Goal: Transaction & Acquisition: Purchase product/service

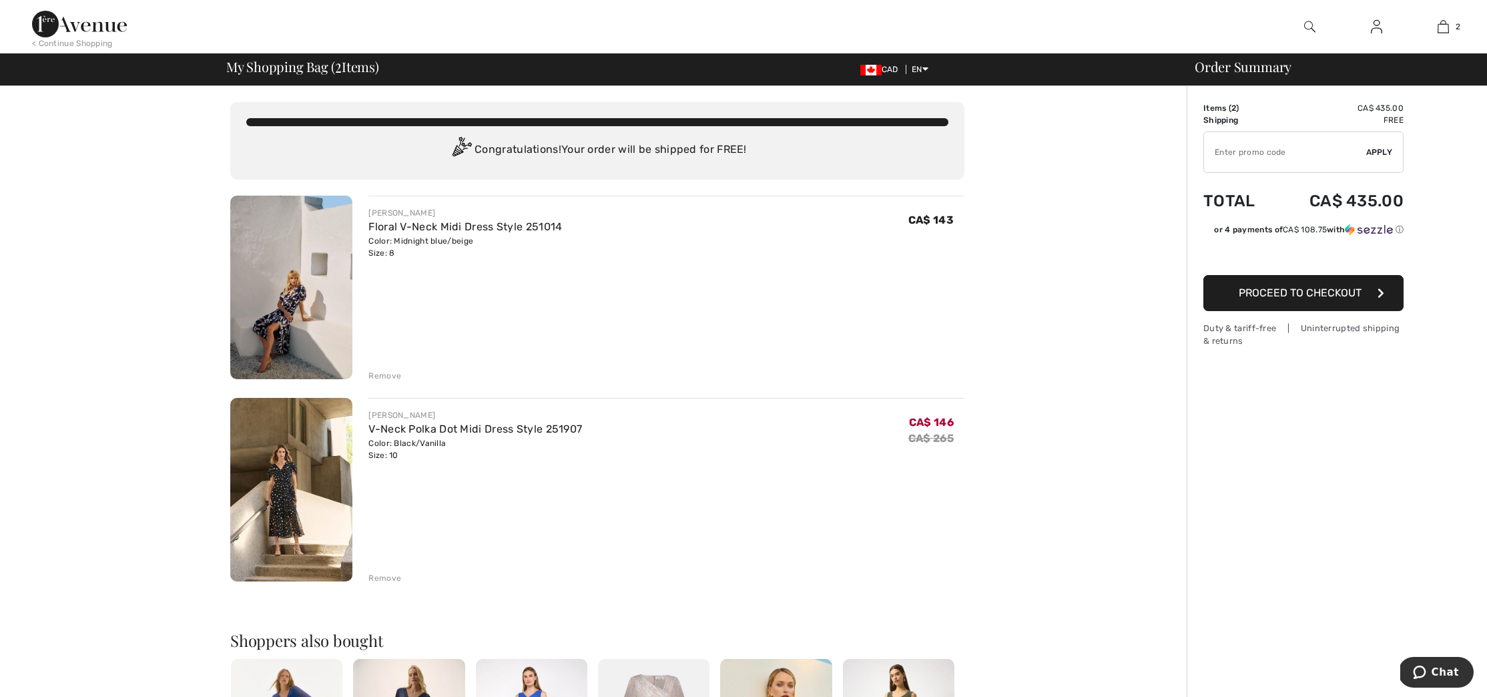
click at [276, 310] on img at bounding box center [291, 288] width 122 height 184
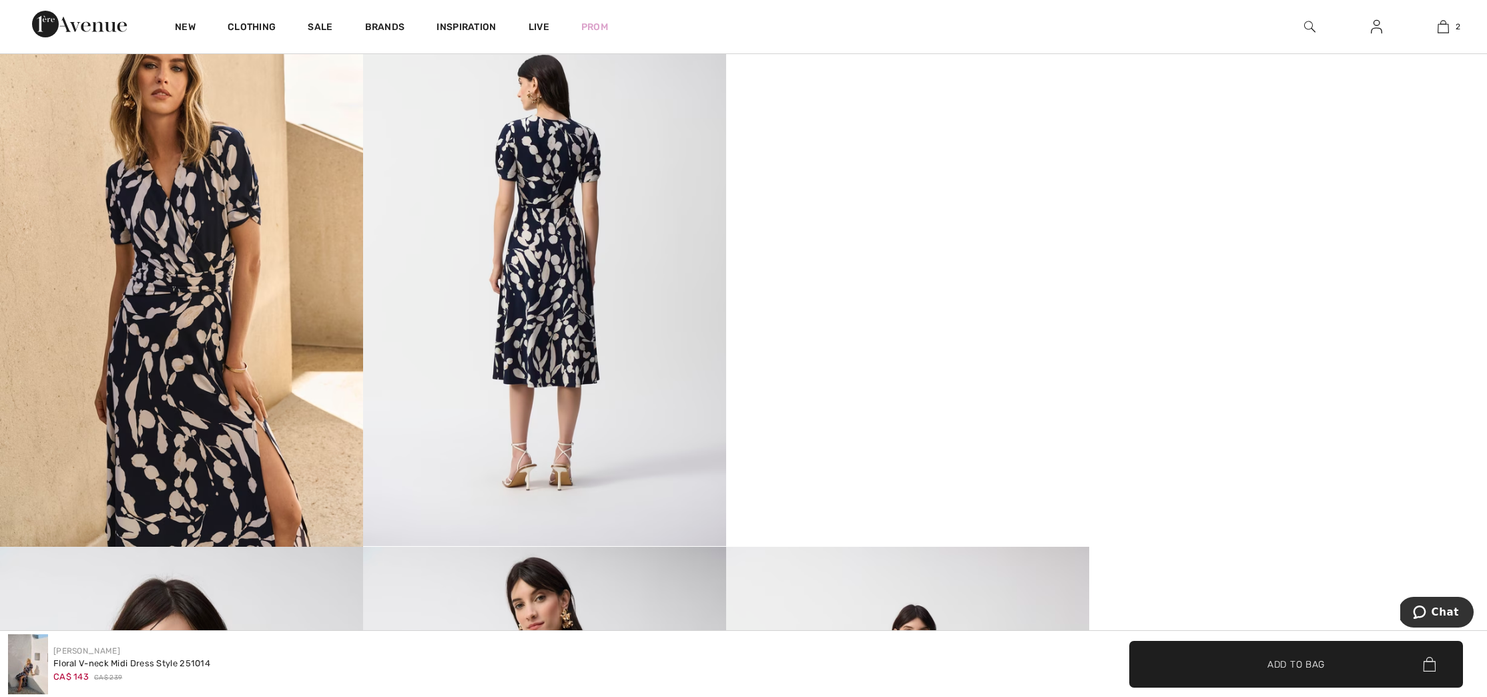
scroll to position [988, 0]
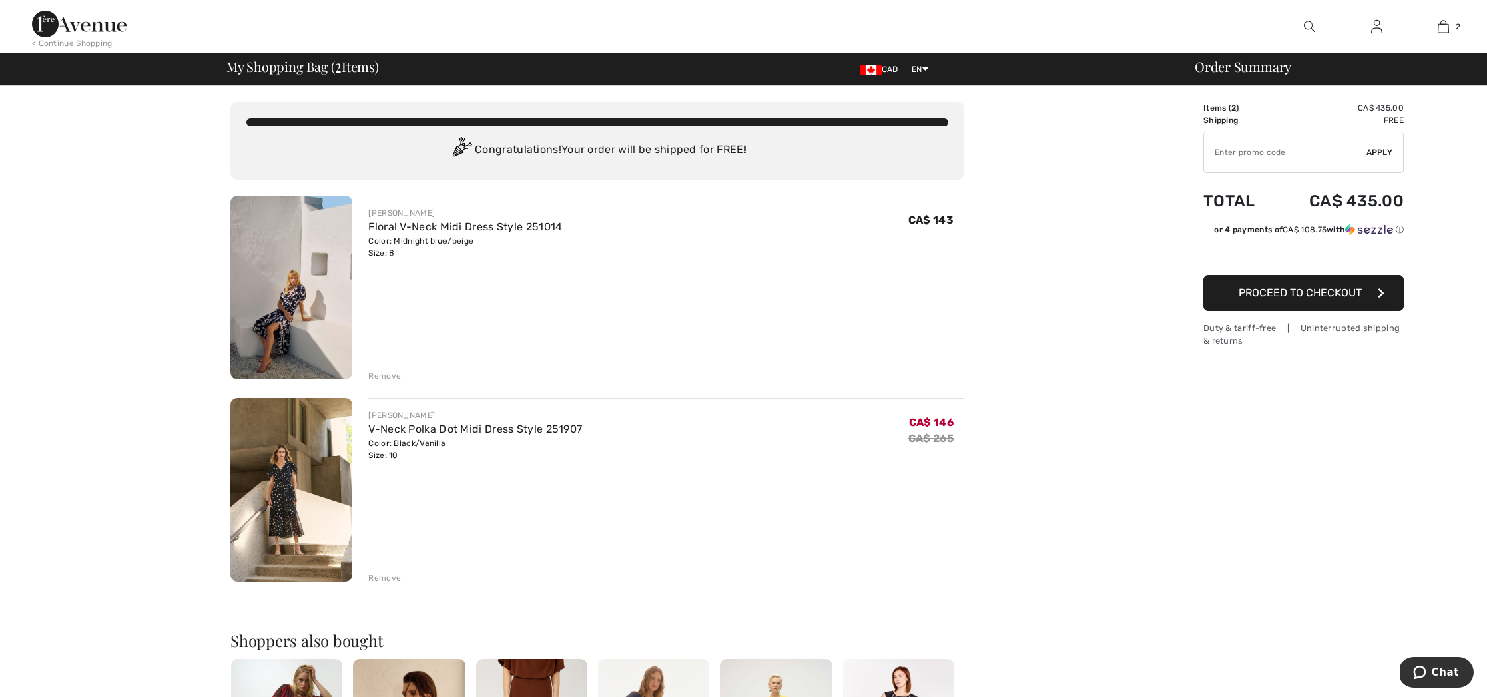
click at [302, 458] on img at bounding box center [291, 490] width 122 height 184
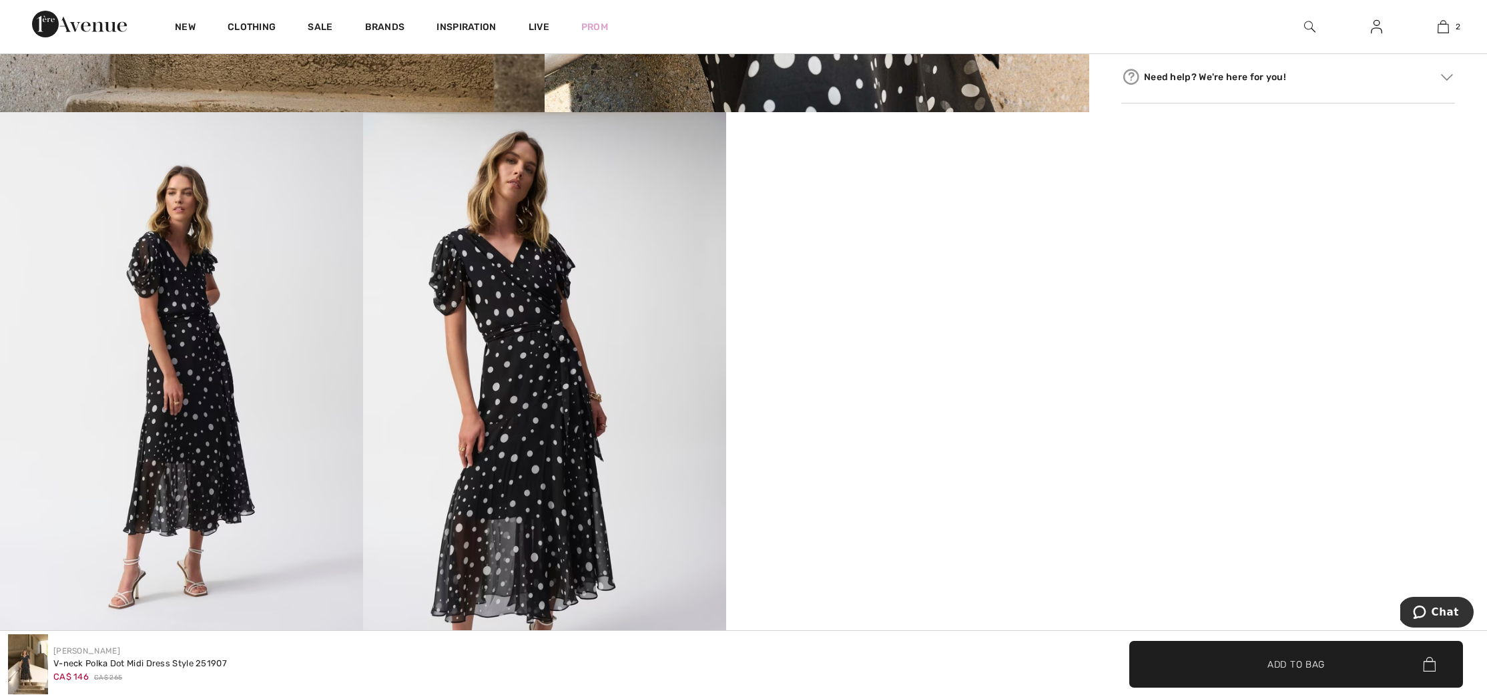
scroll to position [879, 0]
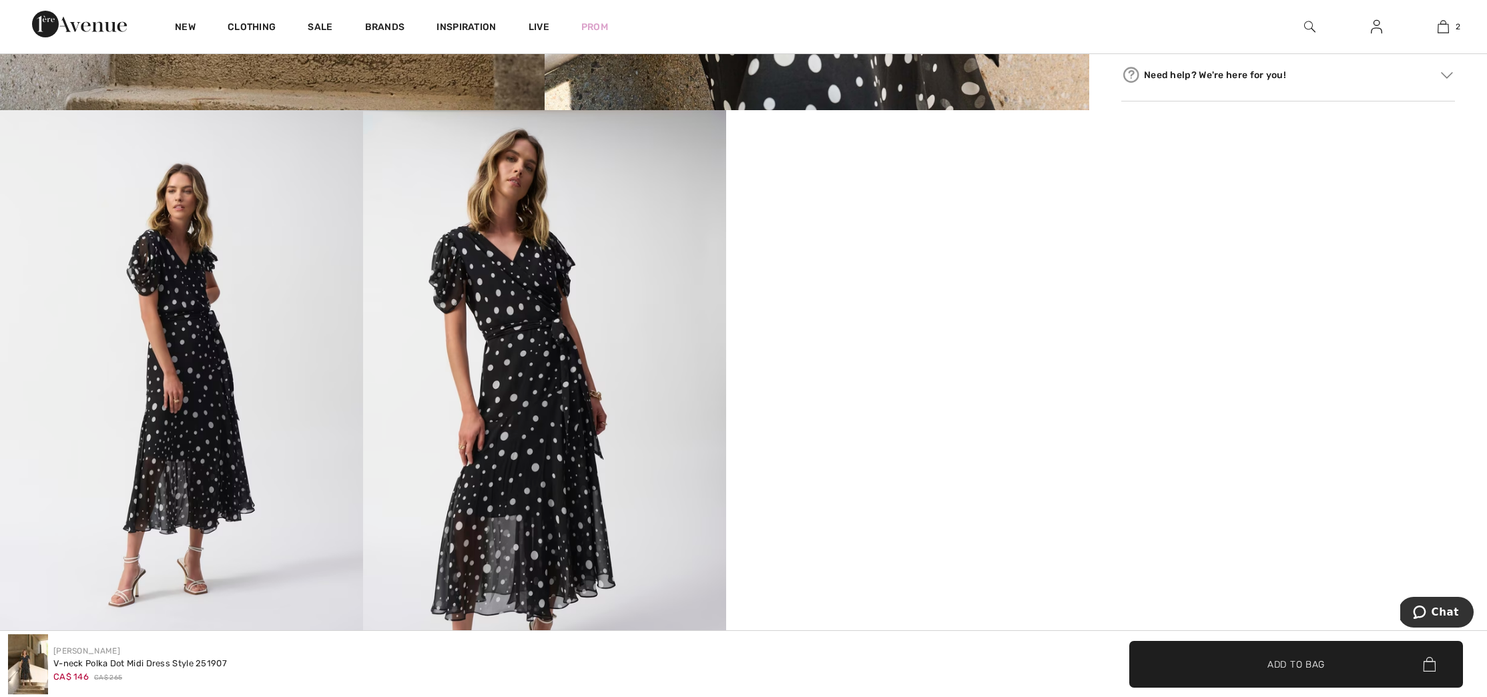
click at [899, 292] on video "Your browser does not support the video tag." at bounding box center [907, 201] width 363 height 182
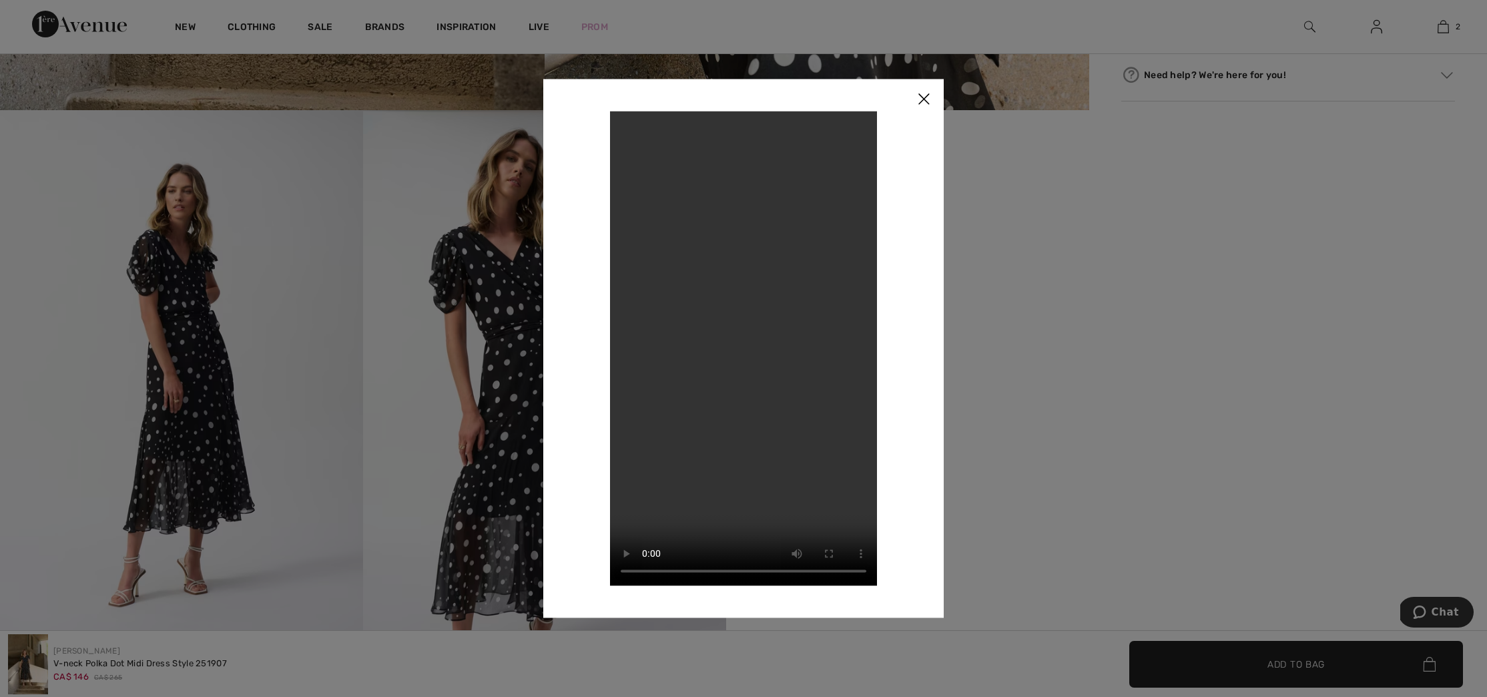
click at [927, 100] on img at bounding box center [924, 99] width 40 height 41
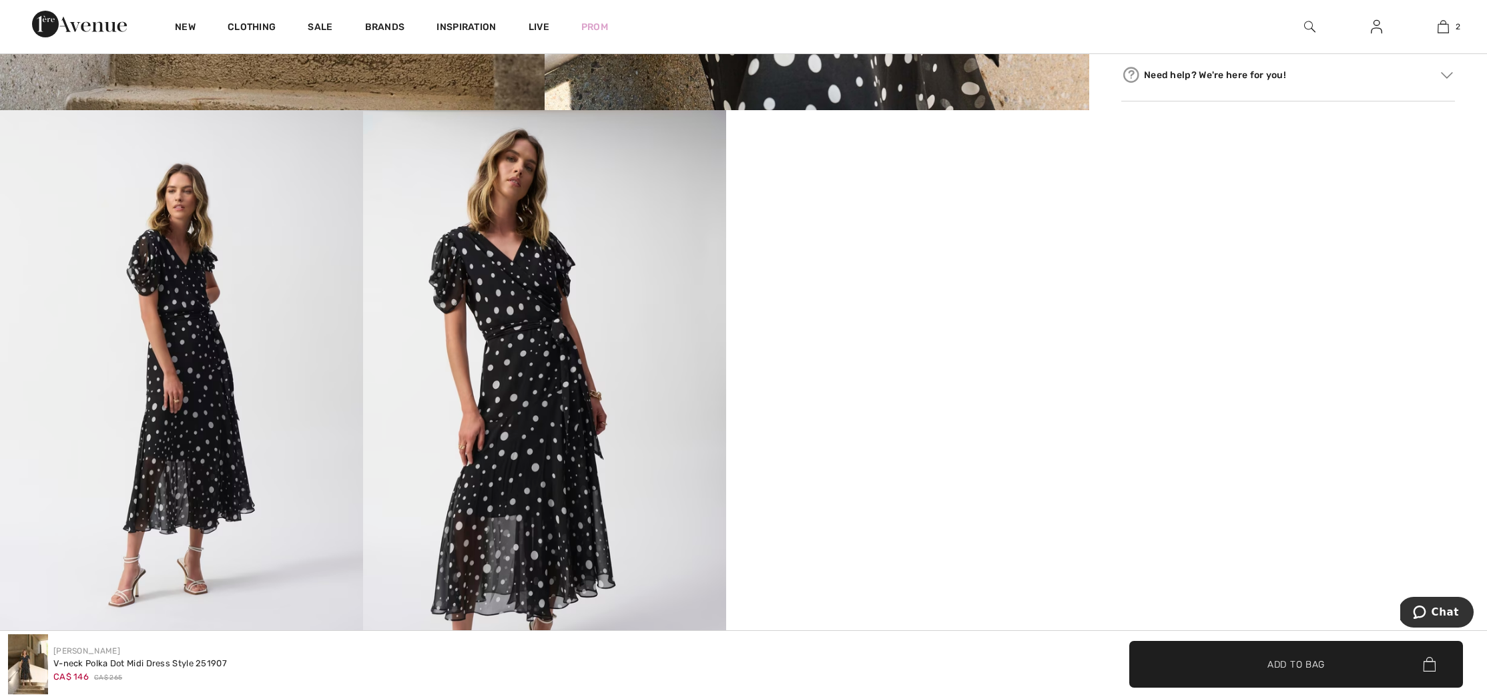
click at [189, 290] on img at bounding box center [181, 382] width 363 height 544
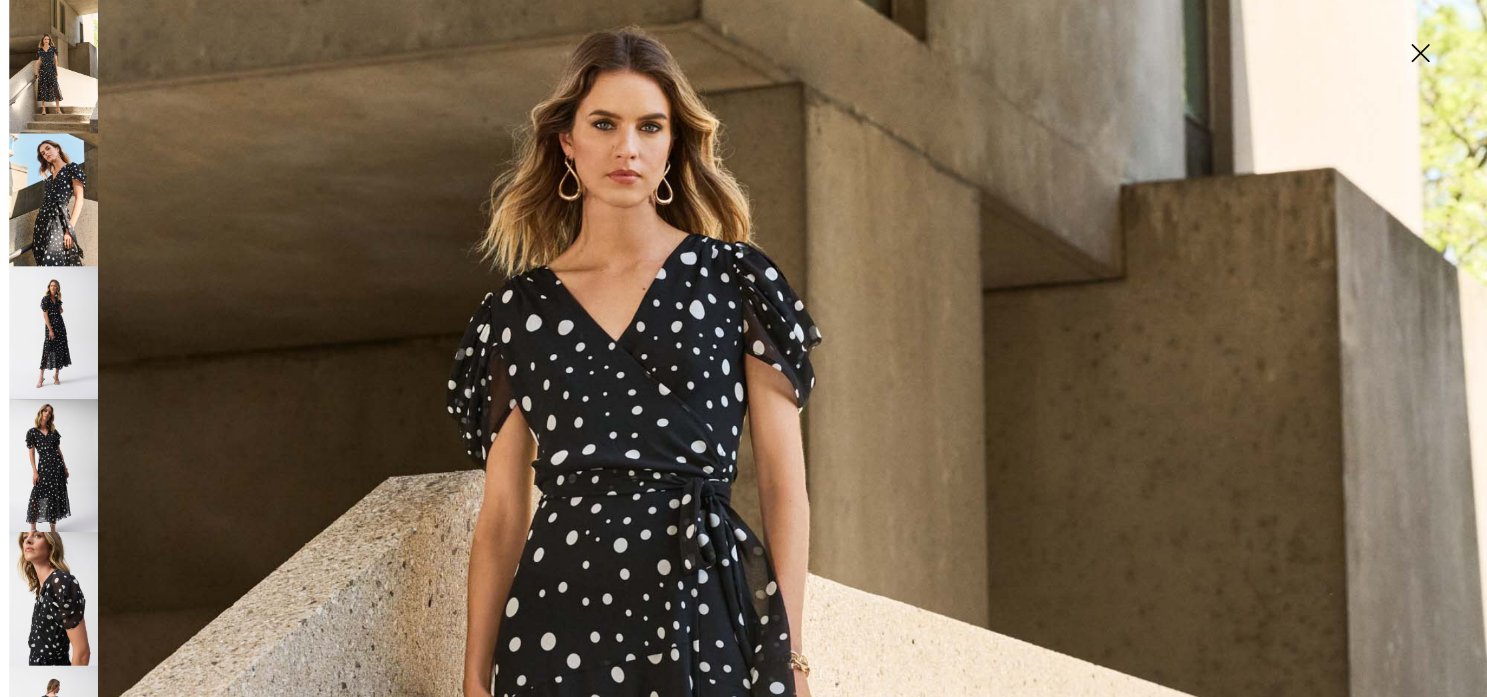
scroll to position [531, 0]
click at [779, 356] on img at bounding box center [743, 581] width 1487 height 2231
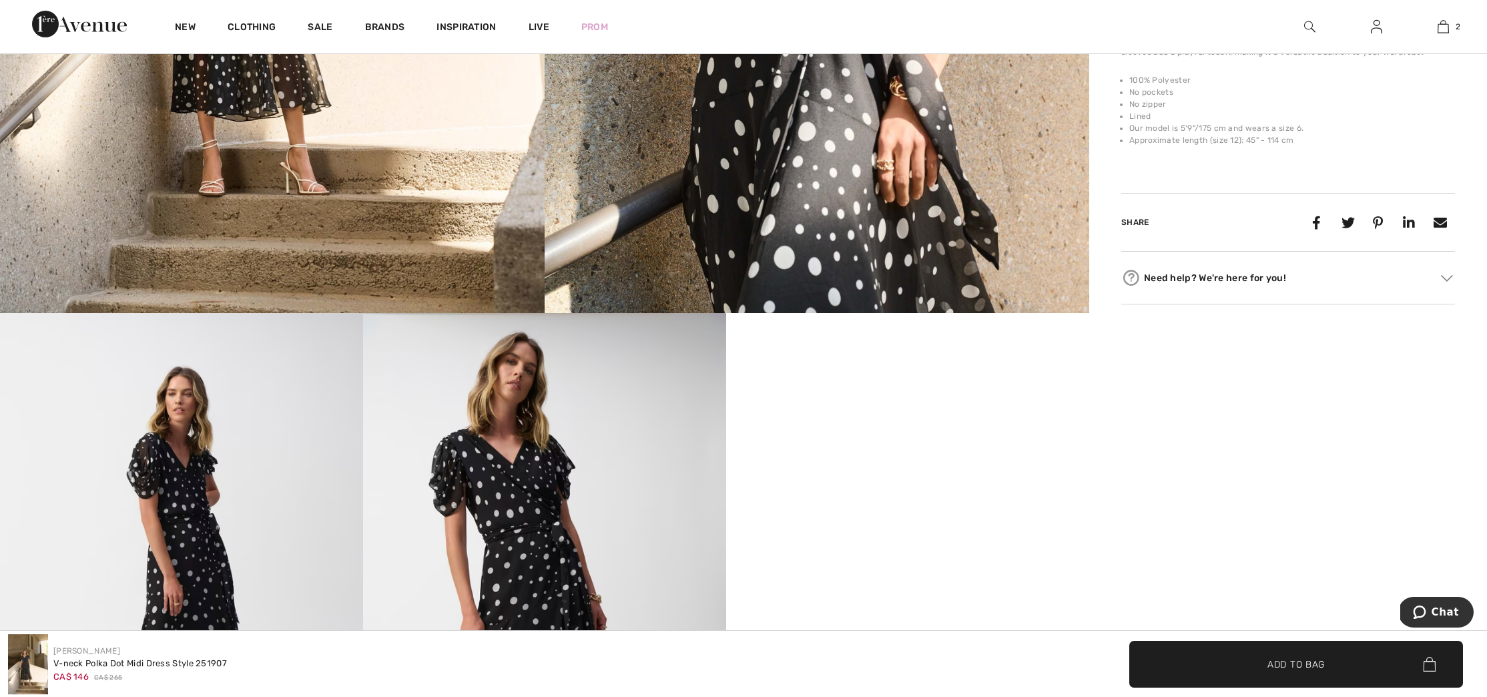
scroll to position [683, 0]
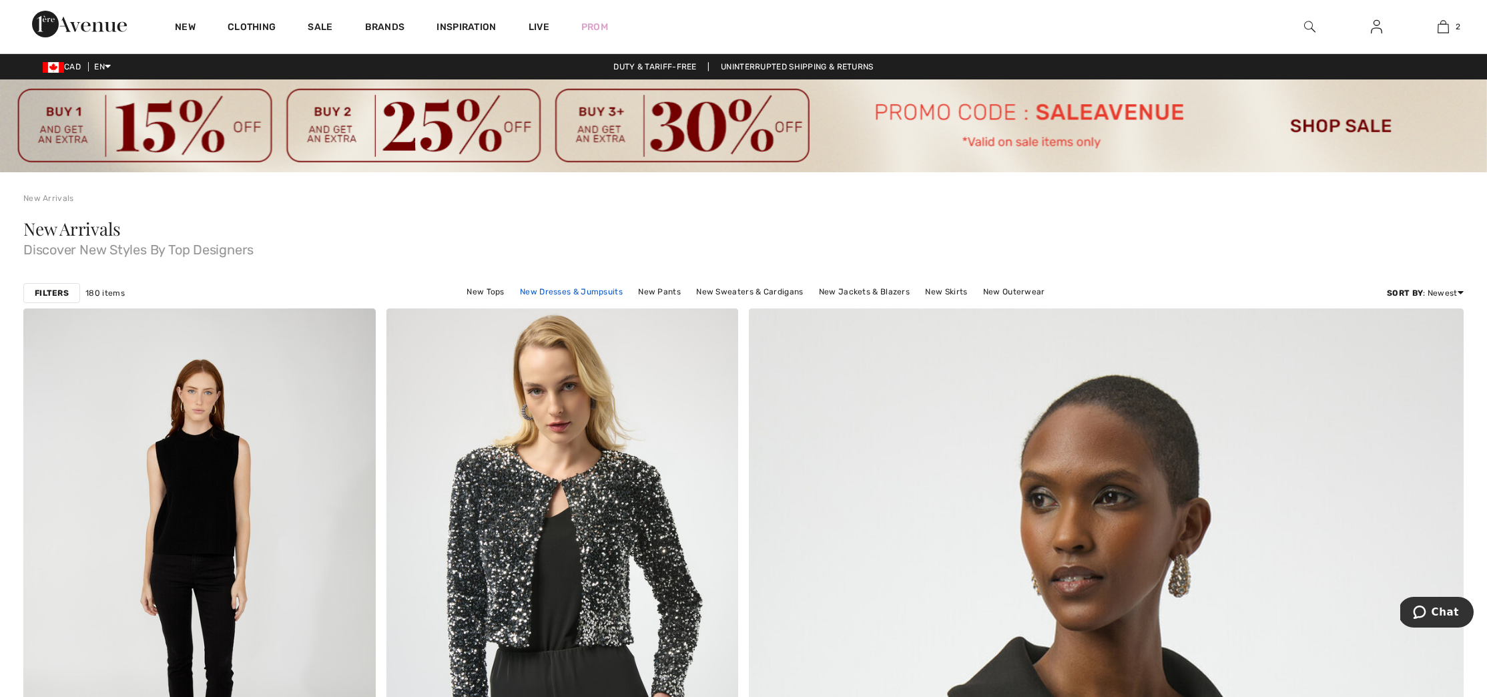
click at [567, 294] on link "New Dresses & Jumpsuits" at bounding box center [571, 291] width 116 height 17
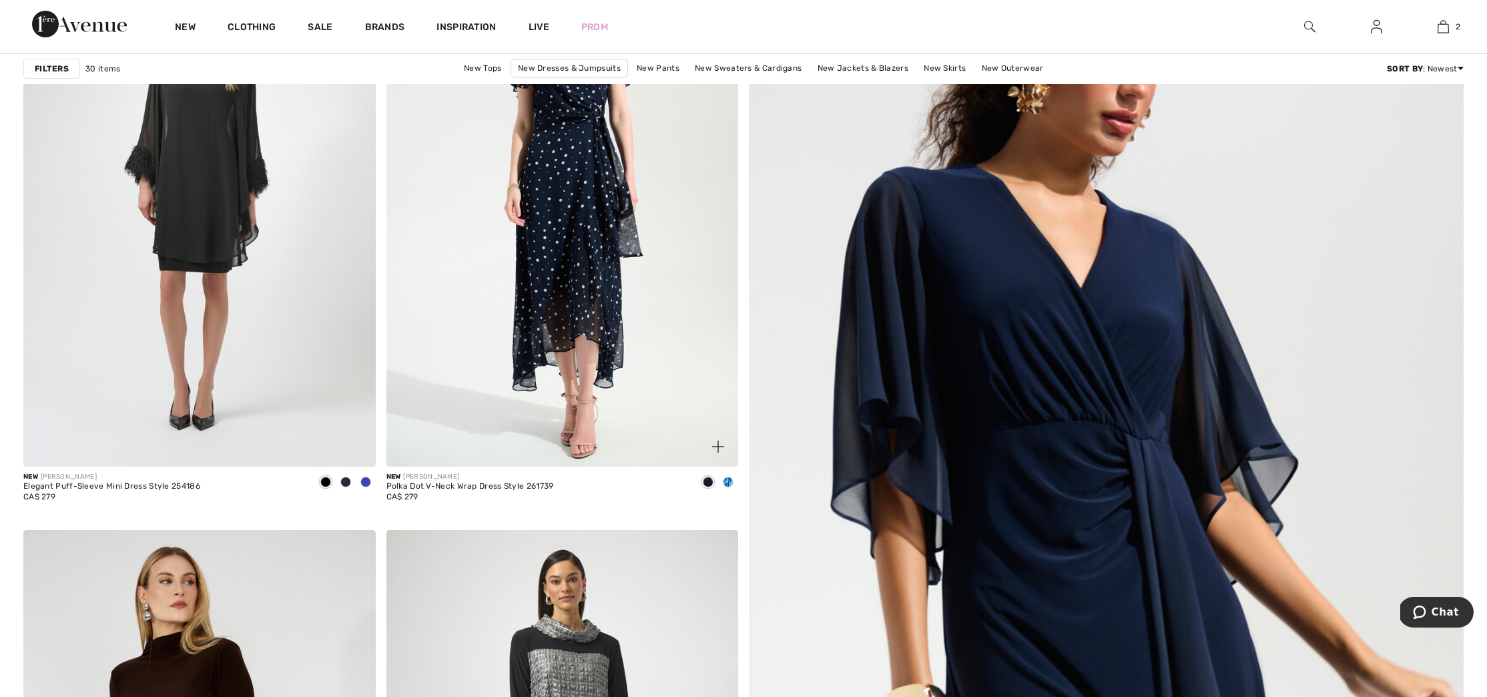
scroll to position [357, 0]
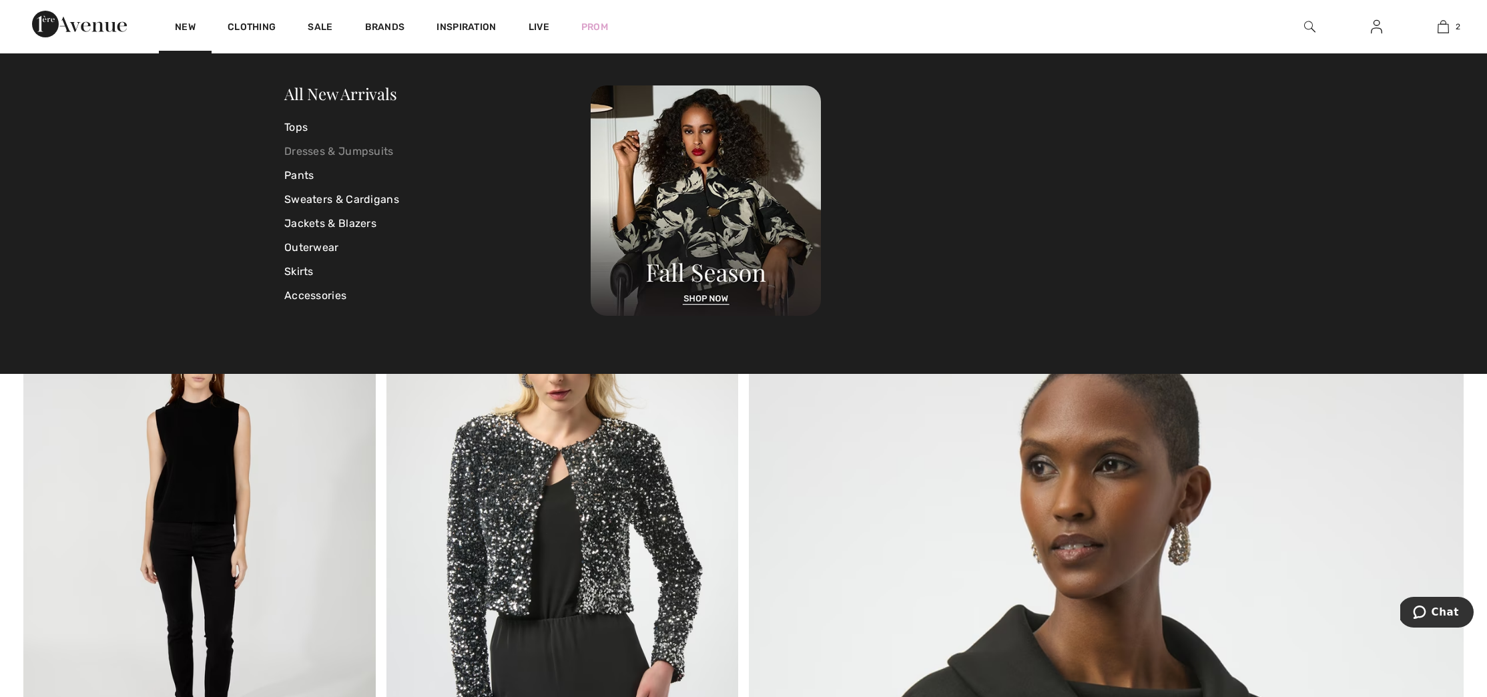
click at [307, 149] on link "Dresses & Jumpsuits" at bounding box center [437, 152] width 306 height 24
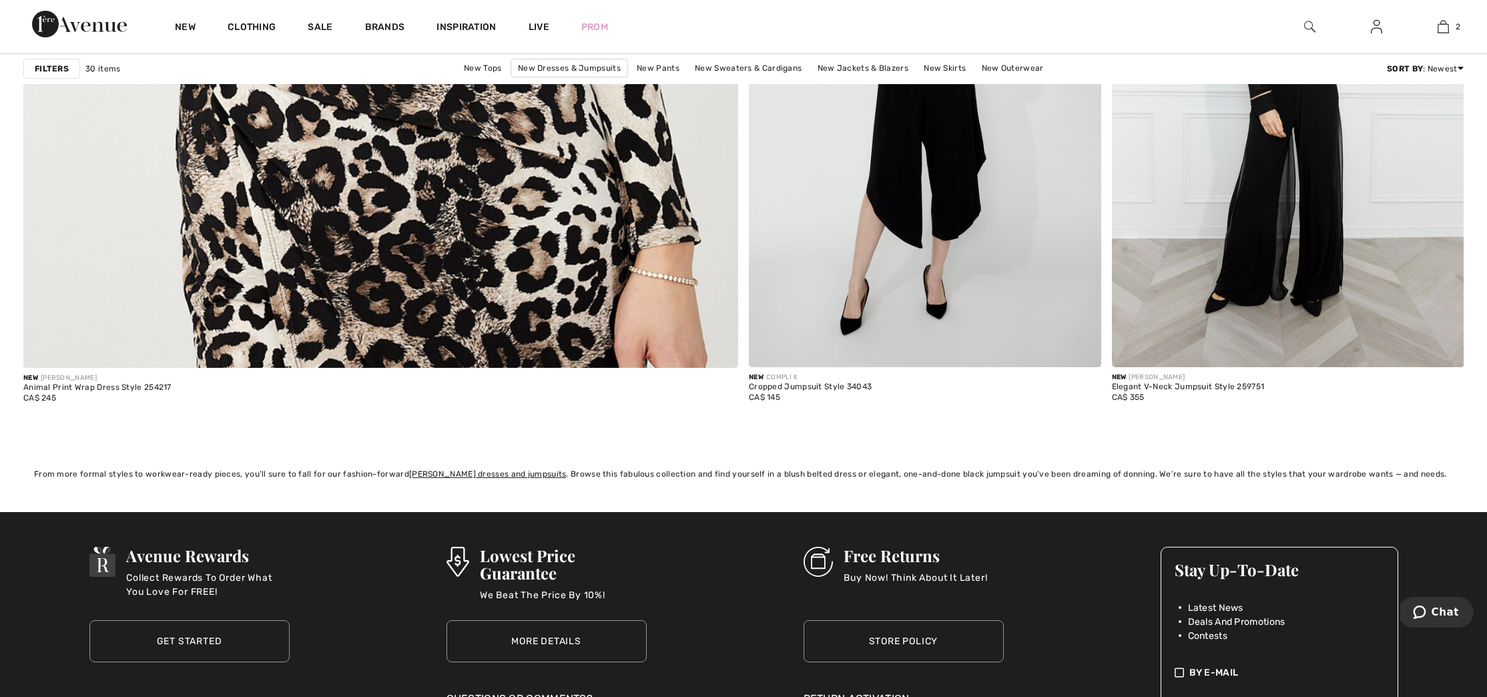
scroll to position [5361, 0]
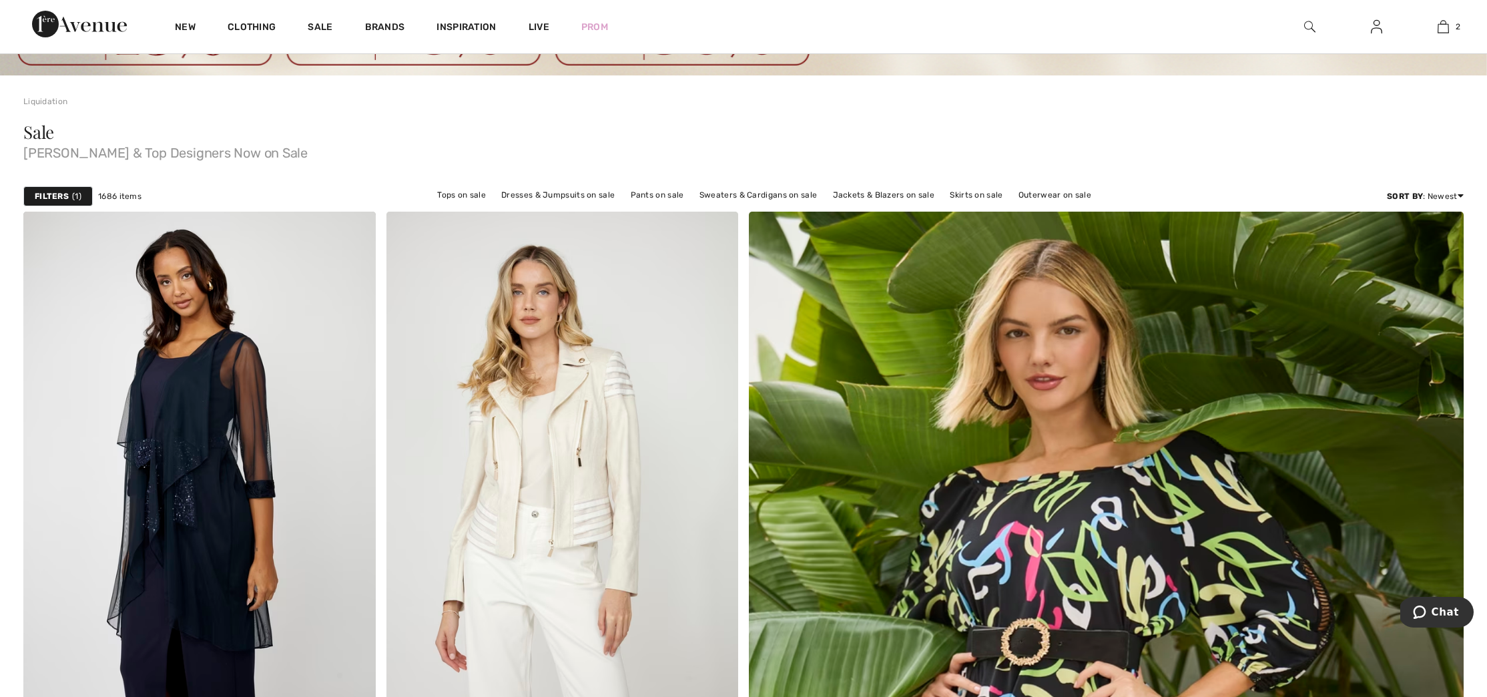
scroll to position [275, 0]
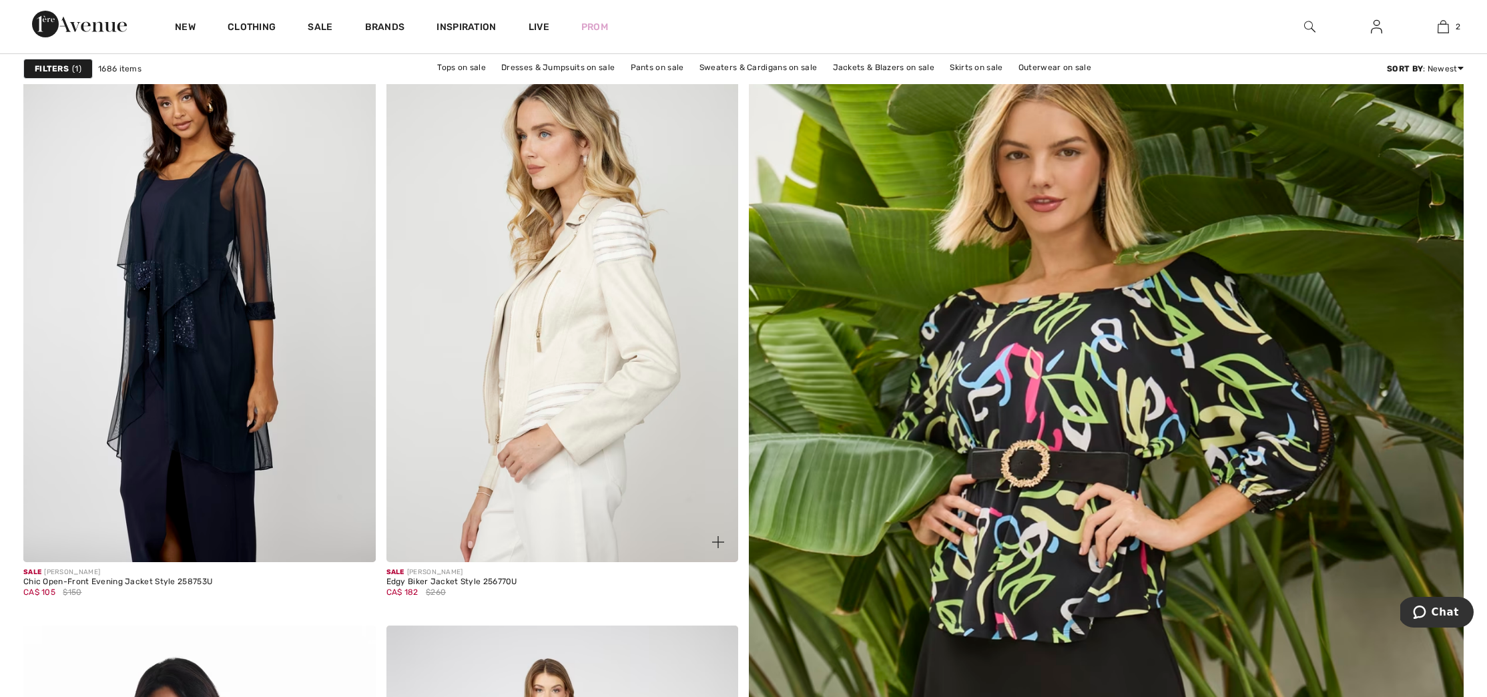
click at [589, 259] on img at bounding box center [563, 297] width 352 height 528
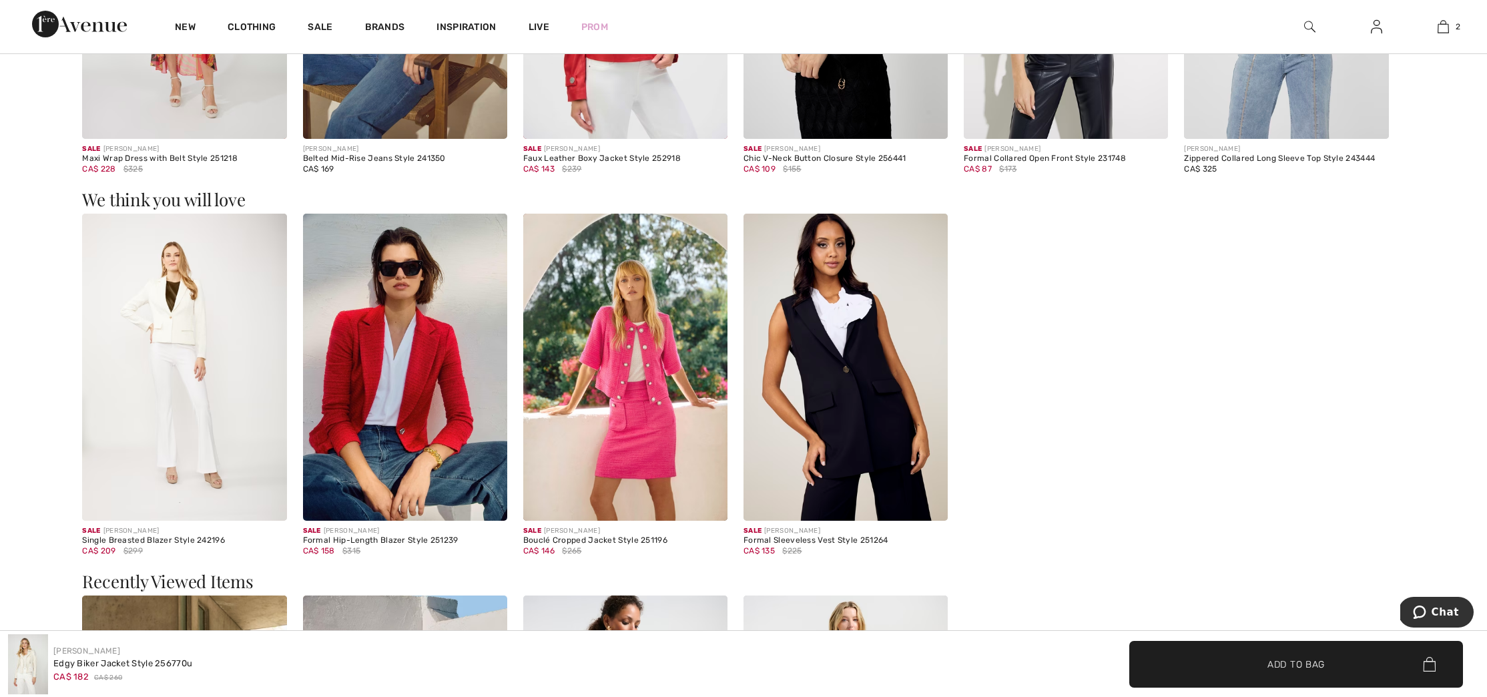
scroll to position [1832, 0]
